Goal: Information Seeking & Learning: Understand process/instructions

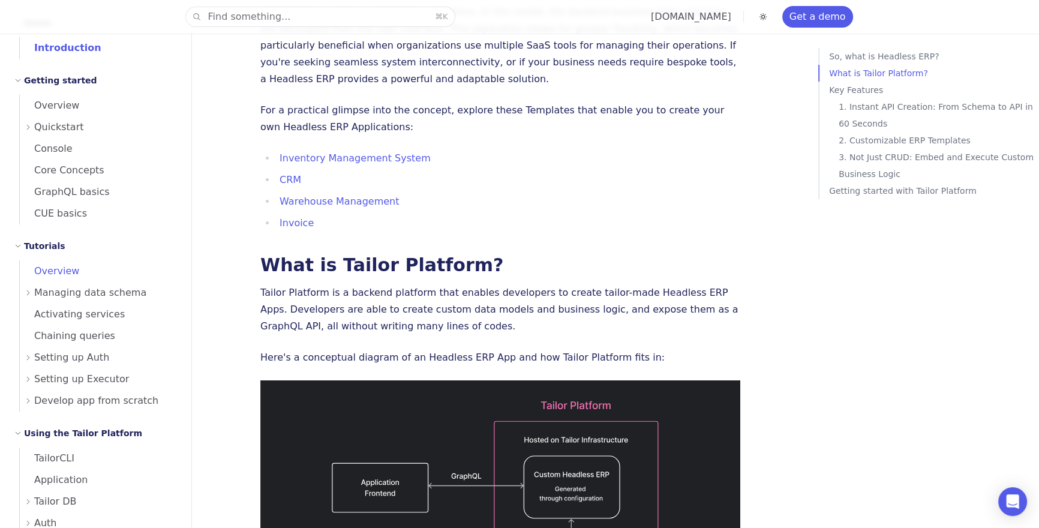
scroll to position [30, 0]
click at [79, 360] on span "Setting up Auth" at bounding box center [71, 360] width 75 height 17
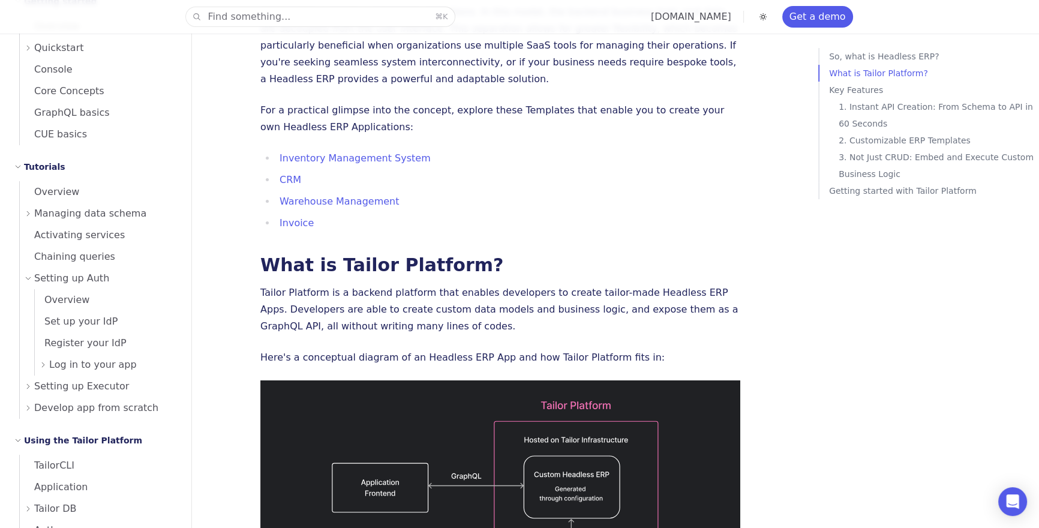
scroll to position [139, 0]
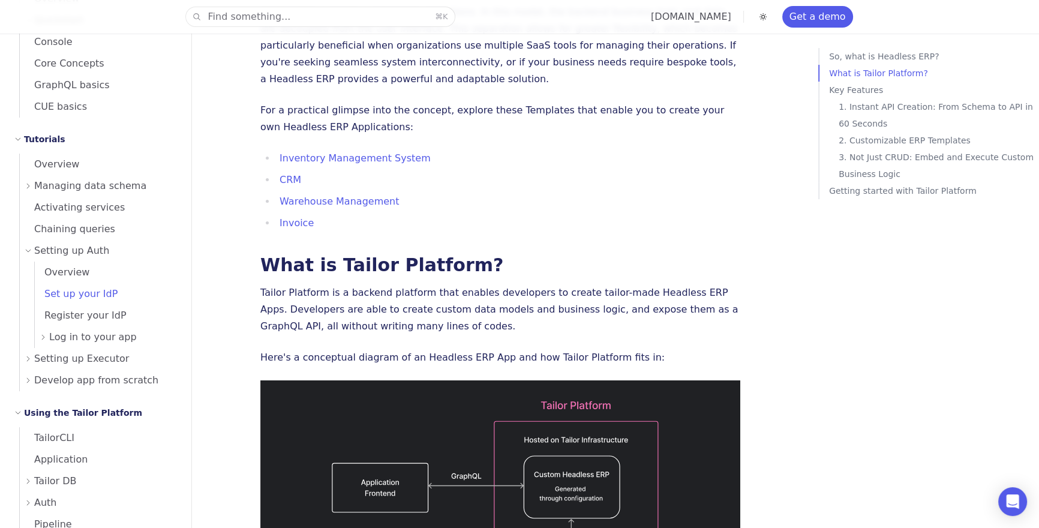
click at [93, 296] on span "Set up your IdP" at bounding box center [76, 293] width 83 height 11
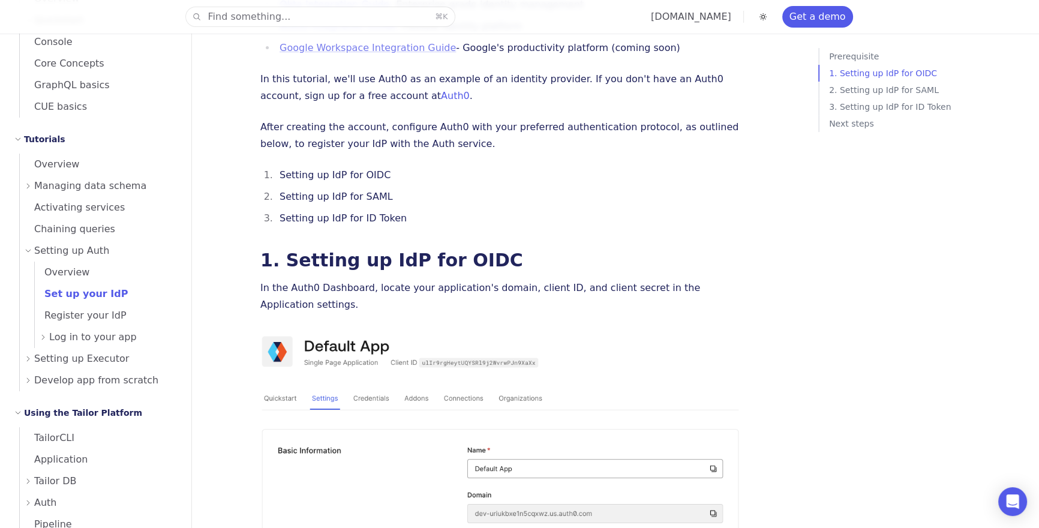
scroll to position [851, 0]
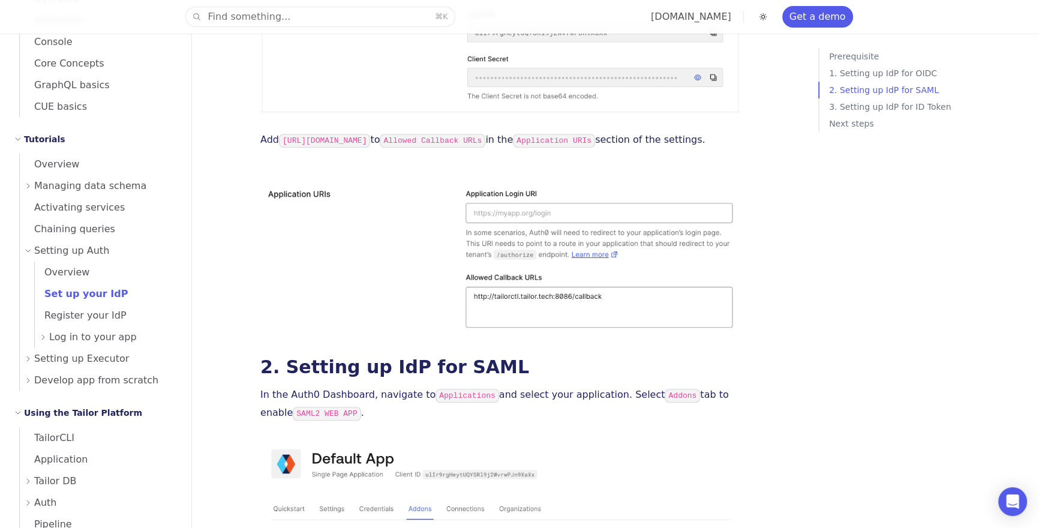
click at [88, 338] on span "Log in to your app" at bounding box center [93, 337] width 88 height 17
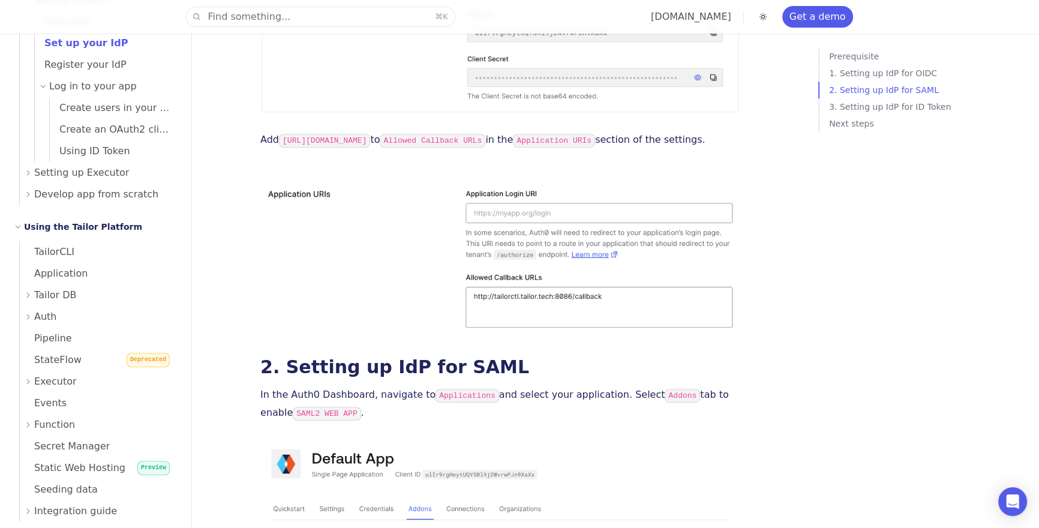
scroll to position [478, 0]
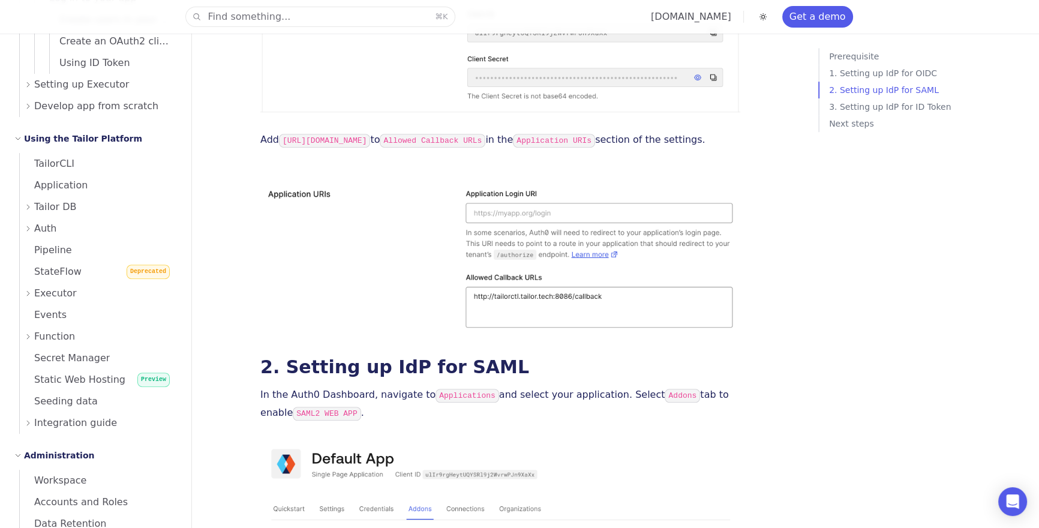
click at [71, 220] on div "Auth" at bounding box center [101, 229] width 152 height 22
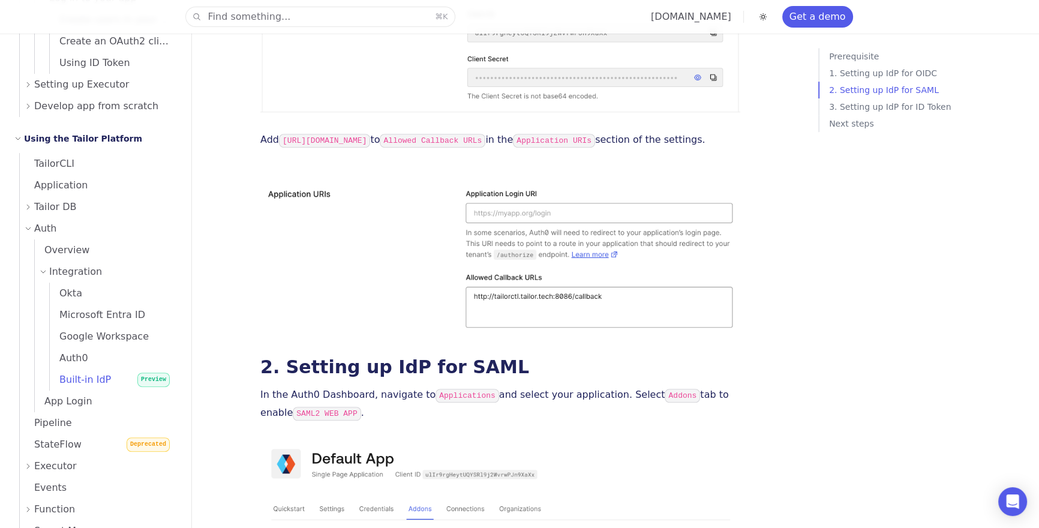
click at [98, 379] on span "Built-in IdP" at bounding box center [80, 379] width 61 height 11
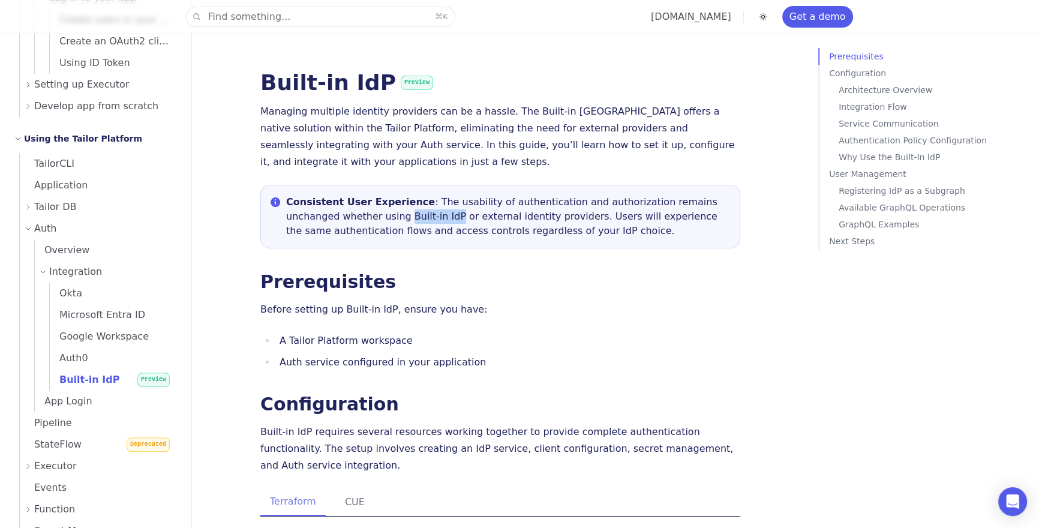
drag, startPoint x: 350, startPoint y: 200, endPoint x: 397, endPoint y: 200, distance: 46.8
click at [397, 200] on p "Consistent User Experience : The usability of authentication and authorization …" at bounding box center [508, 216] width 444 height 43
click at [434, 272] on h2 "Prerequisites" at bounding box center [500, 281] width 480 height 19
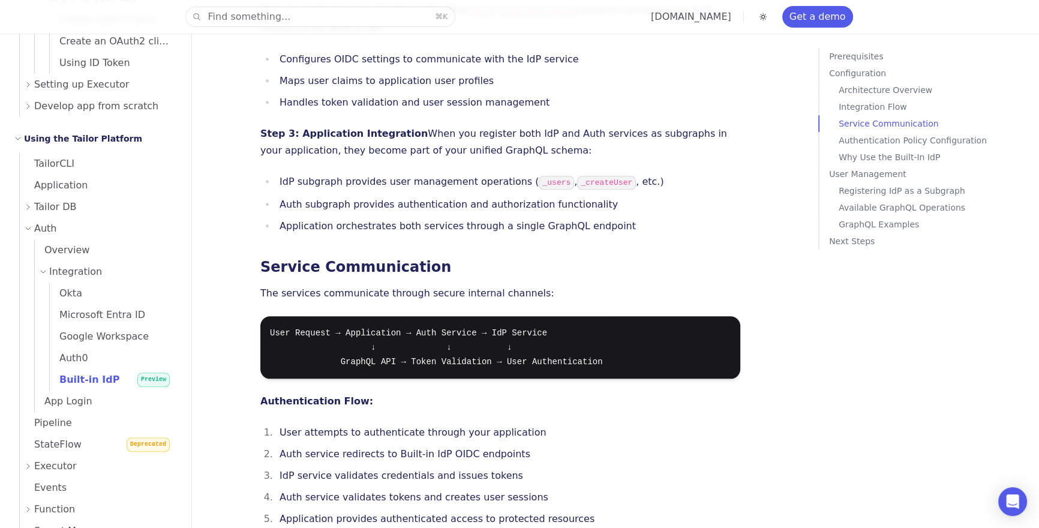
scroll to position [1772, 0]
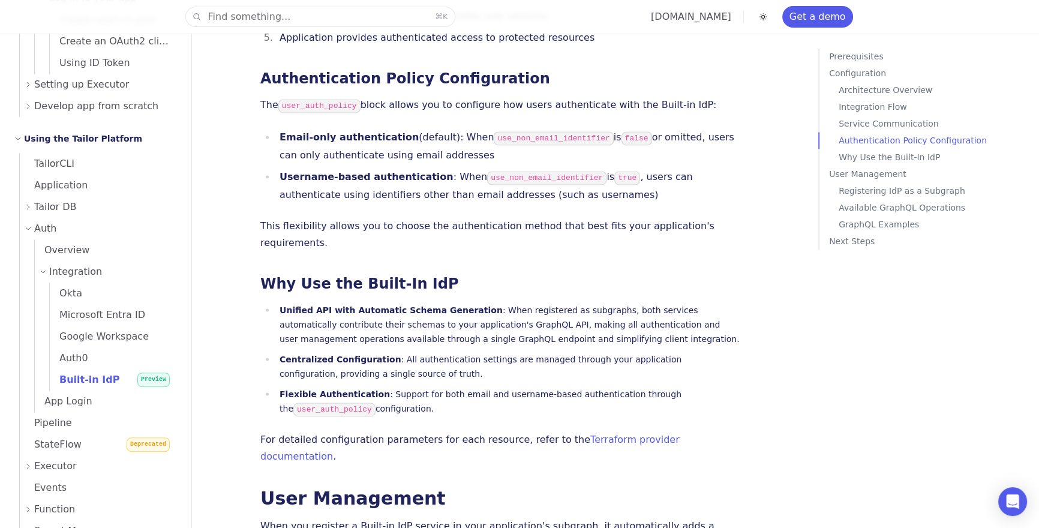
scroll to position [2023, 0]
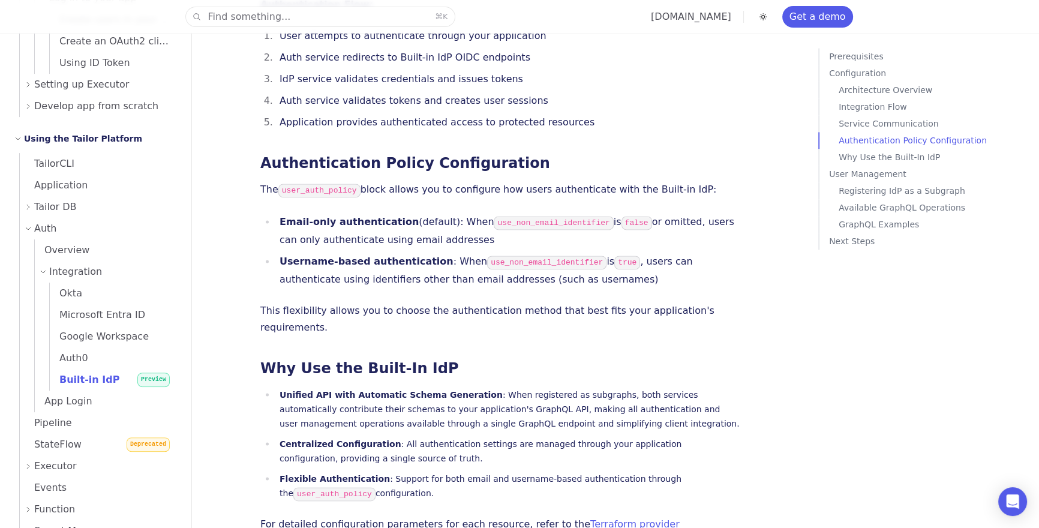
click at [882, 154] on p "Why Use the Built-In IdP" at bounding box center [937, 157] width 196 height 17
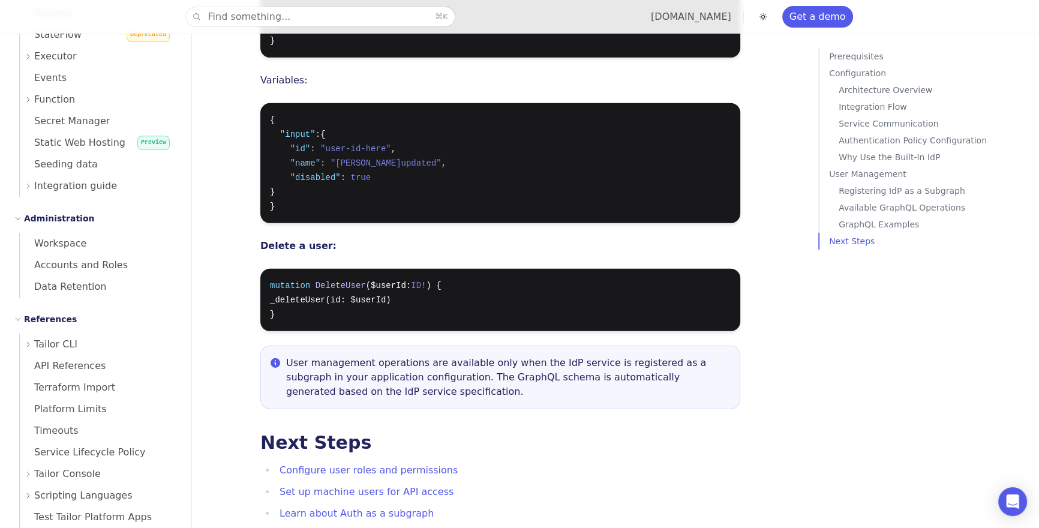
scroll to position [4626, 0]
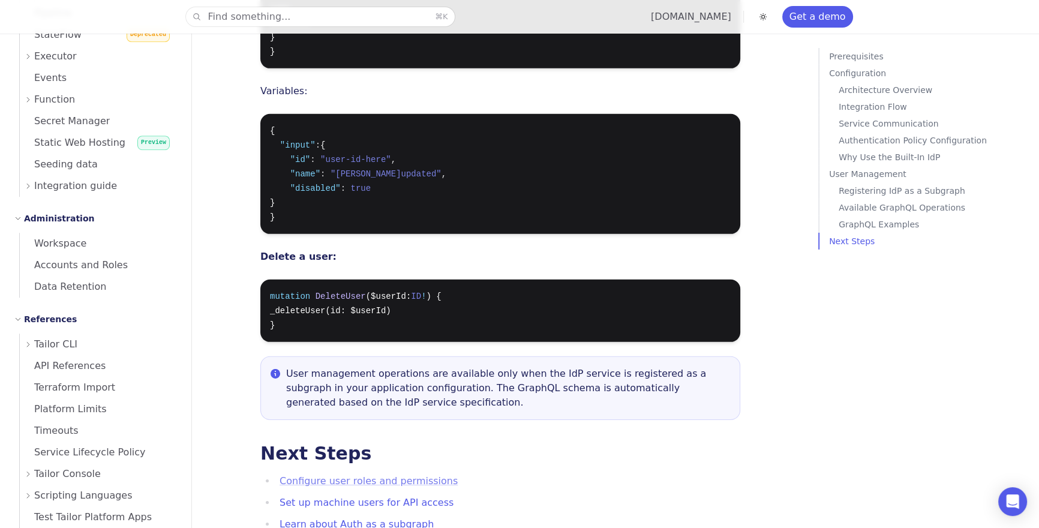
click at [383, 475] on link "Configure user roles and permissions" at bounding box center [369, 480] width 178 height 11
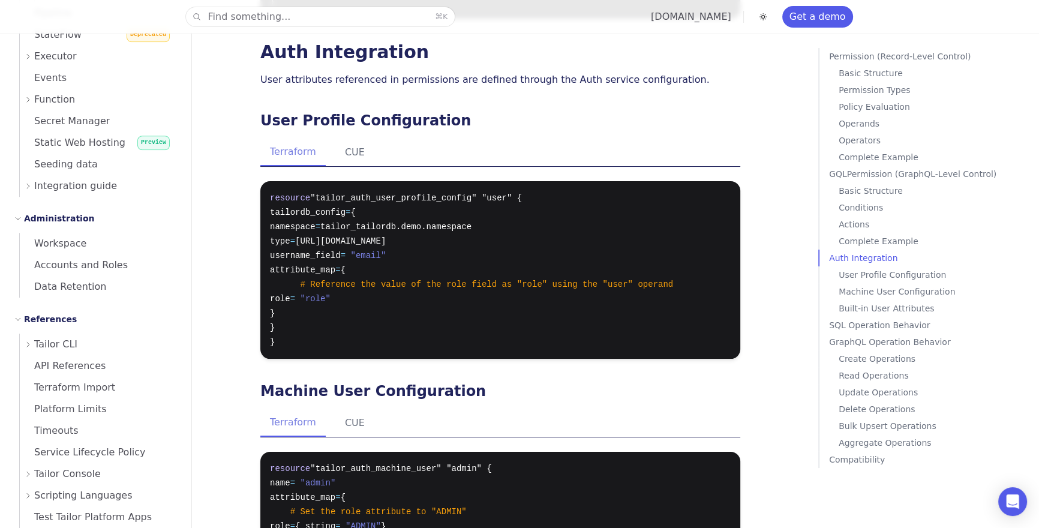
scroll to position [6119, 0]
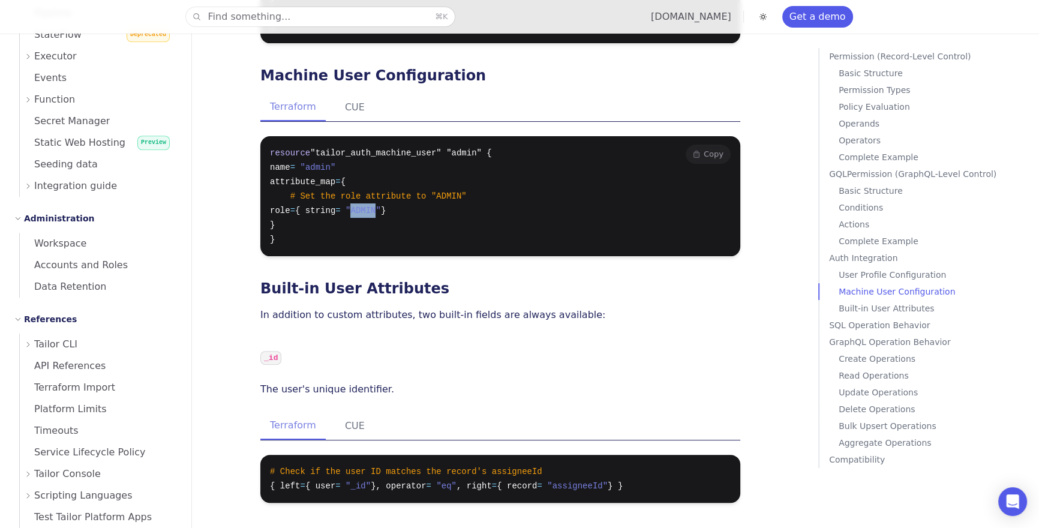
drag, startPoint x: 389, startPoint y: 149, endPoint x: 416, endPoint y: 152, distance: 27.7
click at [381, 206] on span ""ADMIN"" at bounding box center [363, 211] width 35 height 10
click at [433, 183] on pre "resource "tailor_auth_machine_user" "admin" { name = "admin" attribute_map = { …" at bounding box center [500, 196] width 480 height 120
drag, startPoint x: 416, startPoint y: 151, endPoint x: 389, endPoint y: 149, distance: 26.4
click at [381, 206] on span ""ADMIN"" at bounding box center [363, 211] width 35 height 10
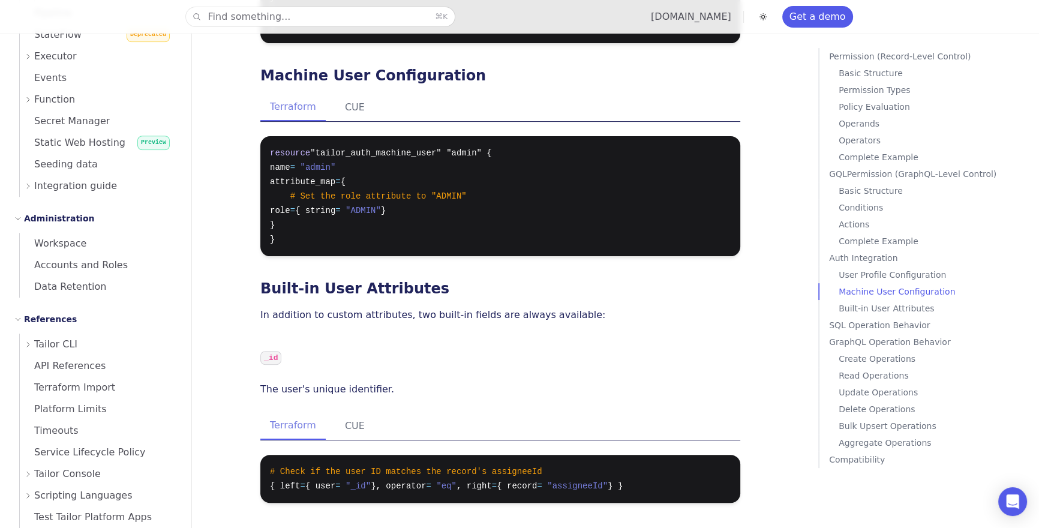
click at [432, 280] on h3 "Built-in User Attributes" at bounding box center [500, 288] width 480 height 17
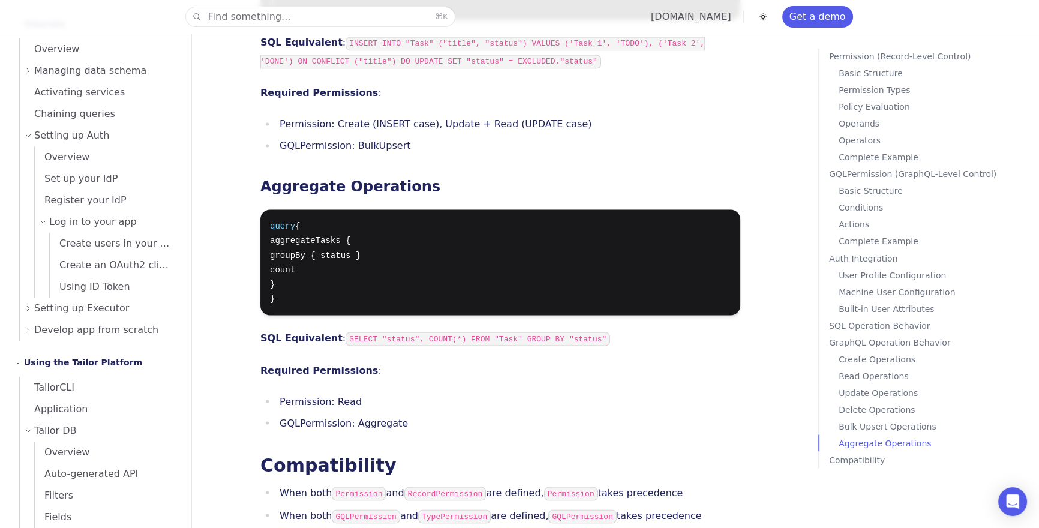
scroll to position [8398, 0]
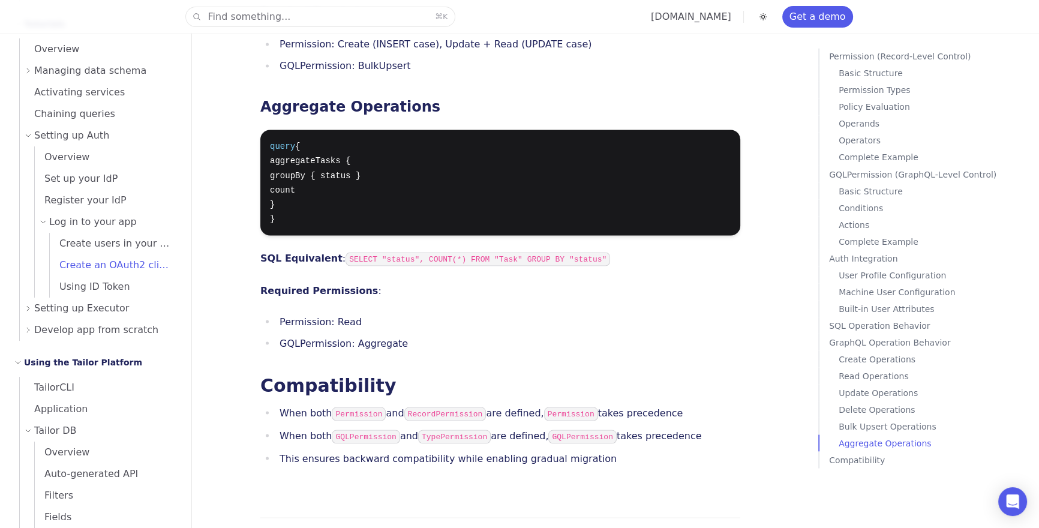
click at [124, 268] on span "Create an OAuth2 client" at bounding box center [112, 264] width 125 height 11
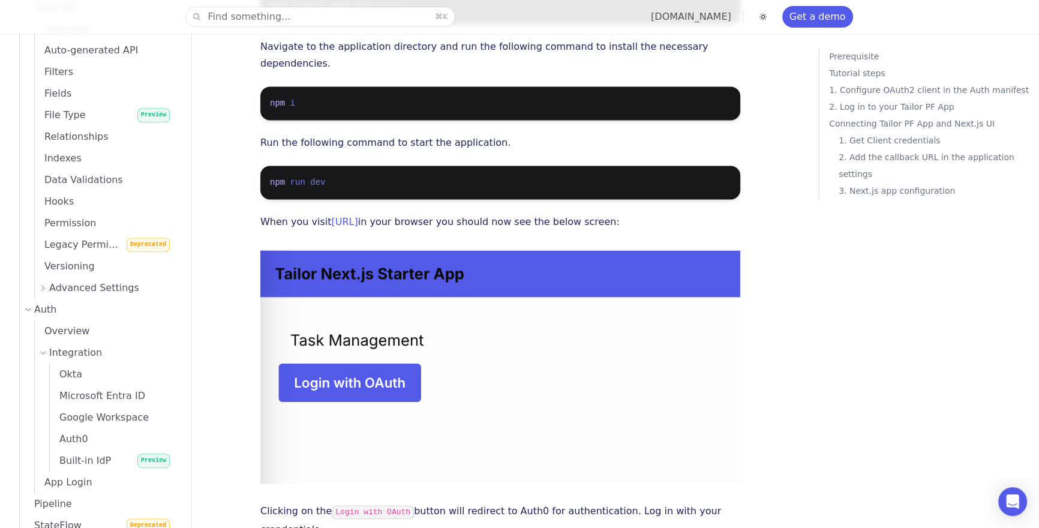
scroll to position [708, 0]
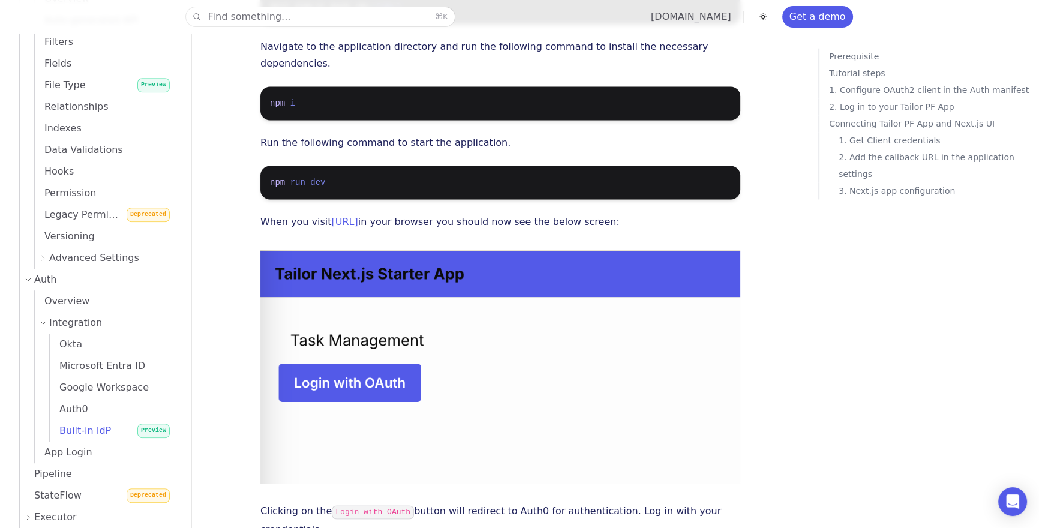
click at [91, 427] on span "Built-in IdP" at bounding box center [80, 430] width 61 height 11
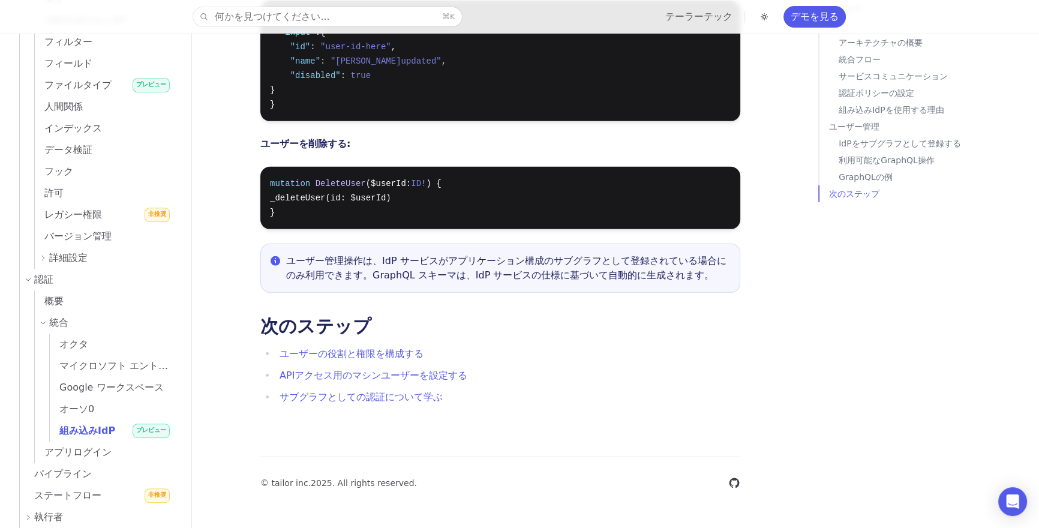
scroll to position [4626, 0]
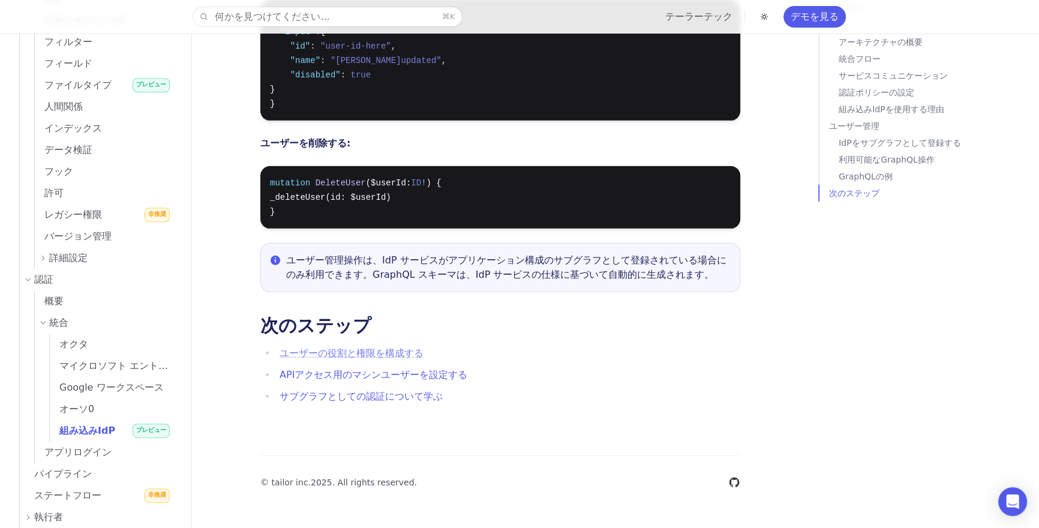
click at [356, 356] on font "ユーザーの役割と権限を構成する" at bounding box center [352, 352] width 144 height 11
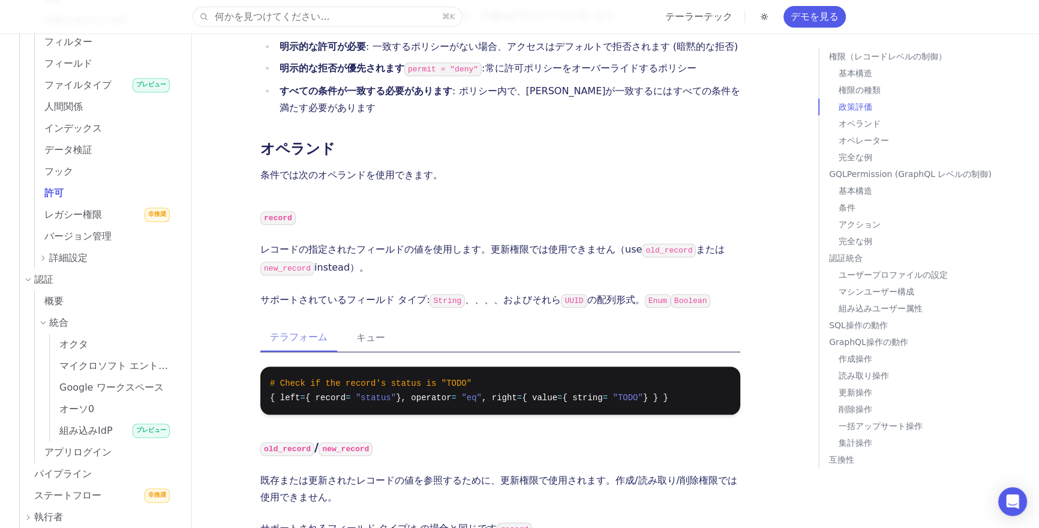
scroll to position [1430, 0]
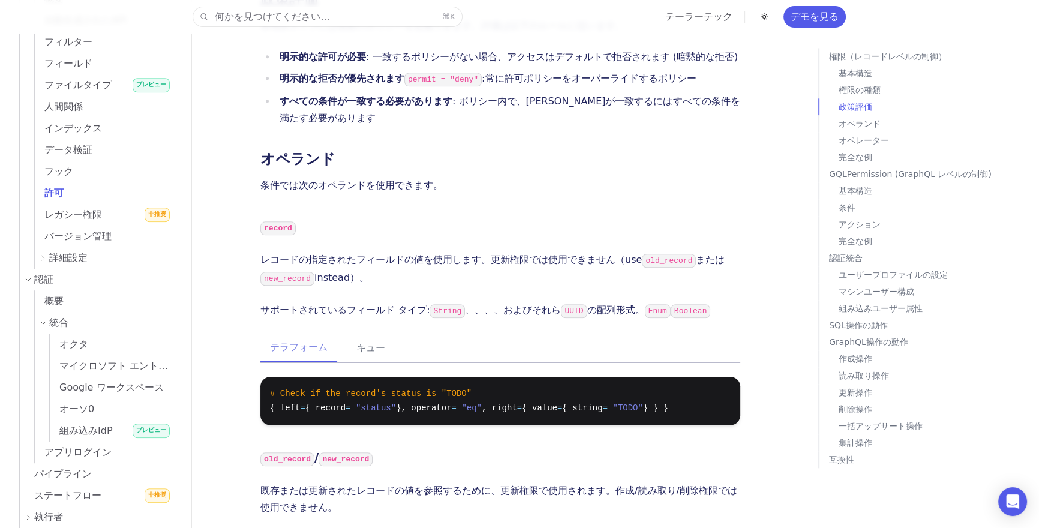
click at [642, 125] on li "すべての条件が一致する必要があります : ポリシー内で、ポリシーが一致するにはすべての条件を満たす必要があります" at bounding box center [508, 110] width 464 height 34
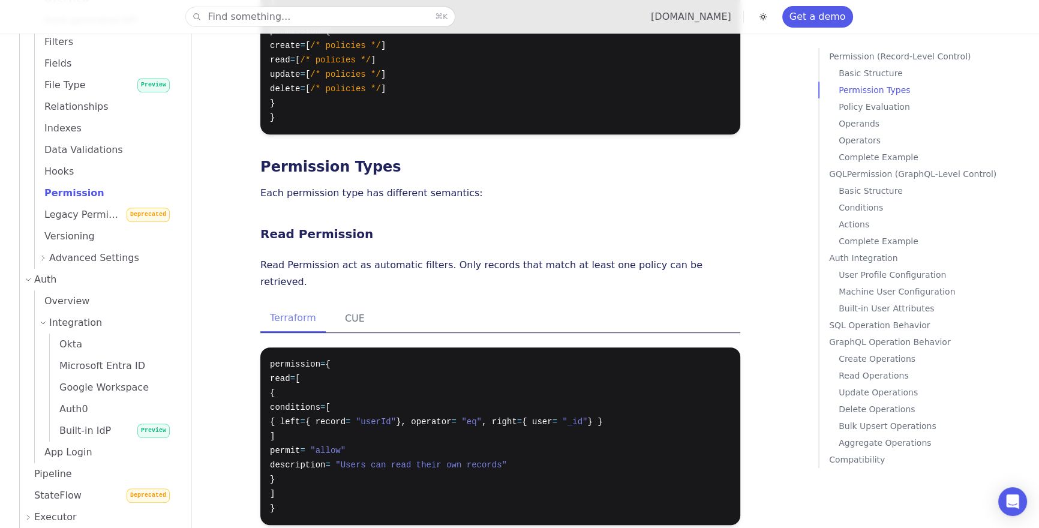
scroll to position [5536, 0]
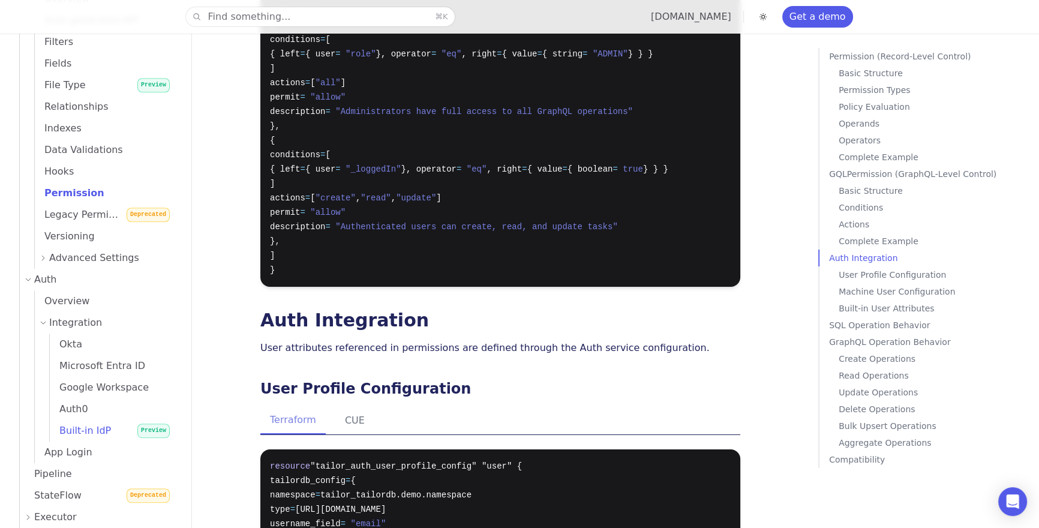
click at [100, 430] on span "Built-in IdP" at bounding box center [80, 430] width 61 height 11
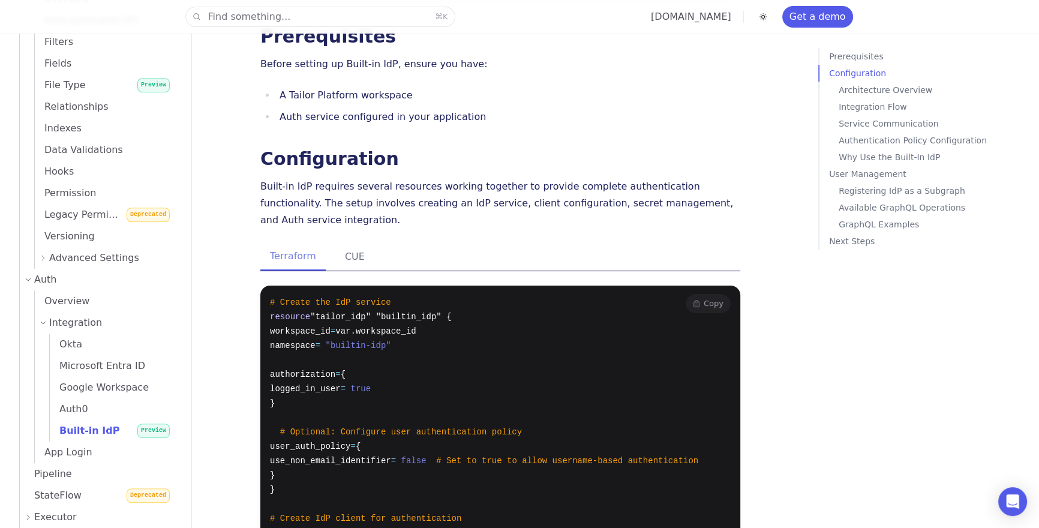
scroll to position [403, 0]
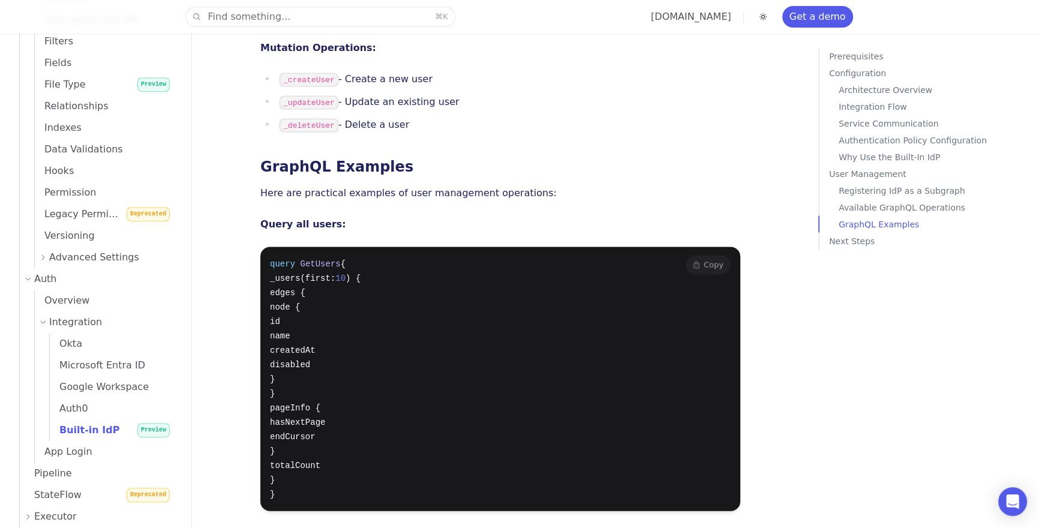
scroll to position [3226, 0]
click at [98, 428] on span "Built-in IdP" at bounding box center [85, 430] width 70 height 11
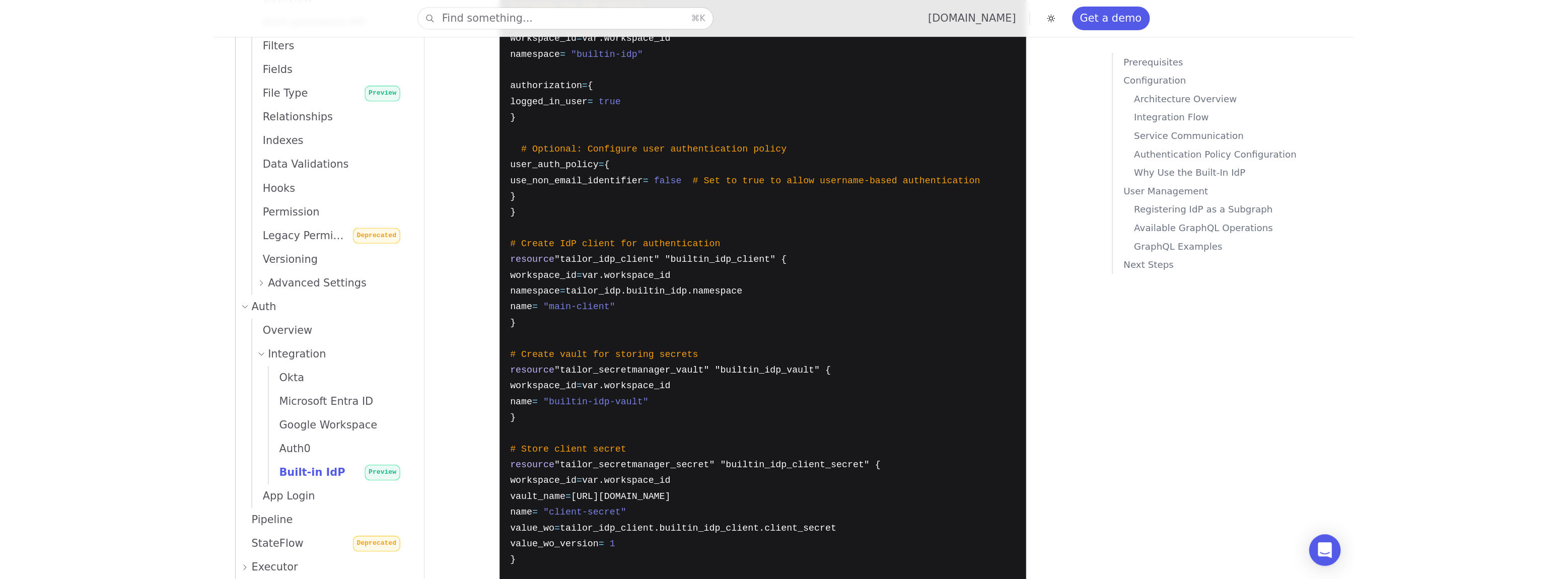
scroll to position [1463, 0]
